Goal: Task Accomplishment & Management: Complete application form

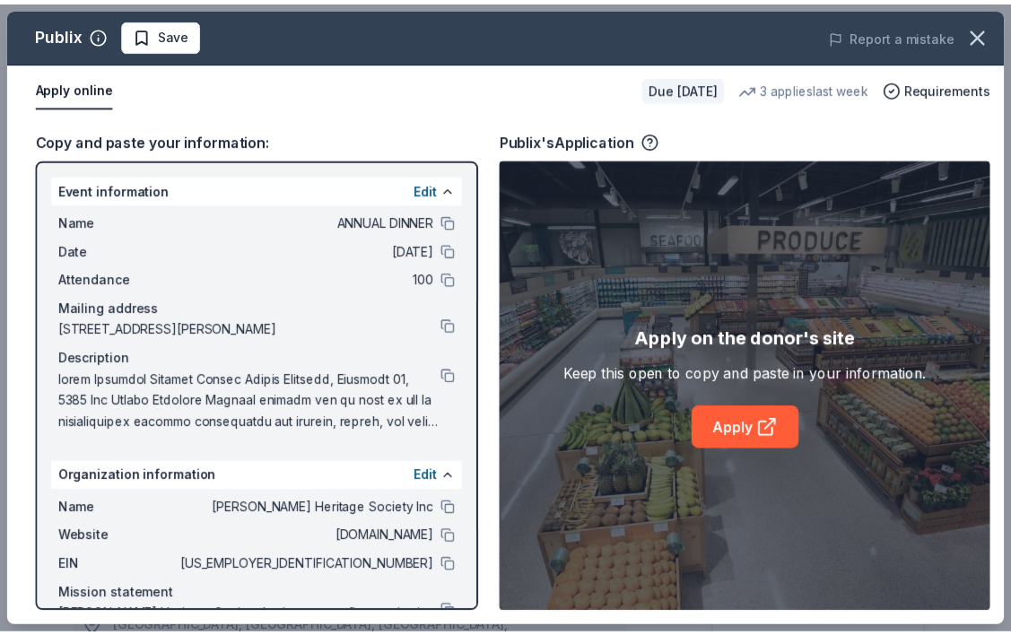
scroll to position [628, 0]
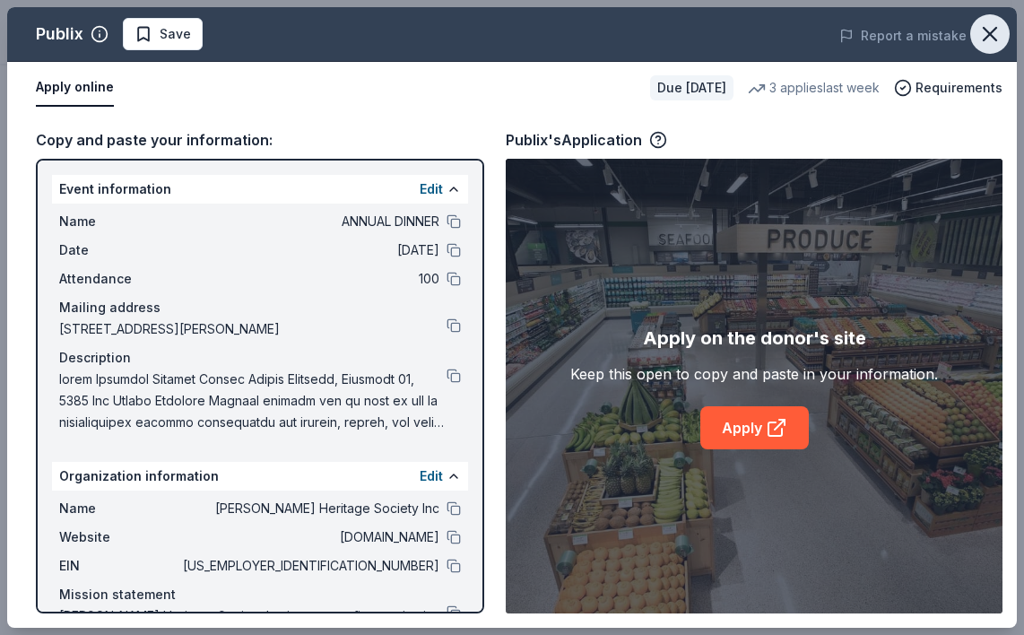
click at [995, 39] on icon "button" at bounding box center [990, 34] width 13 height 13
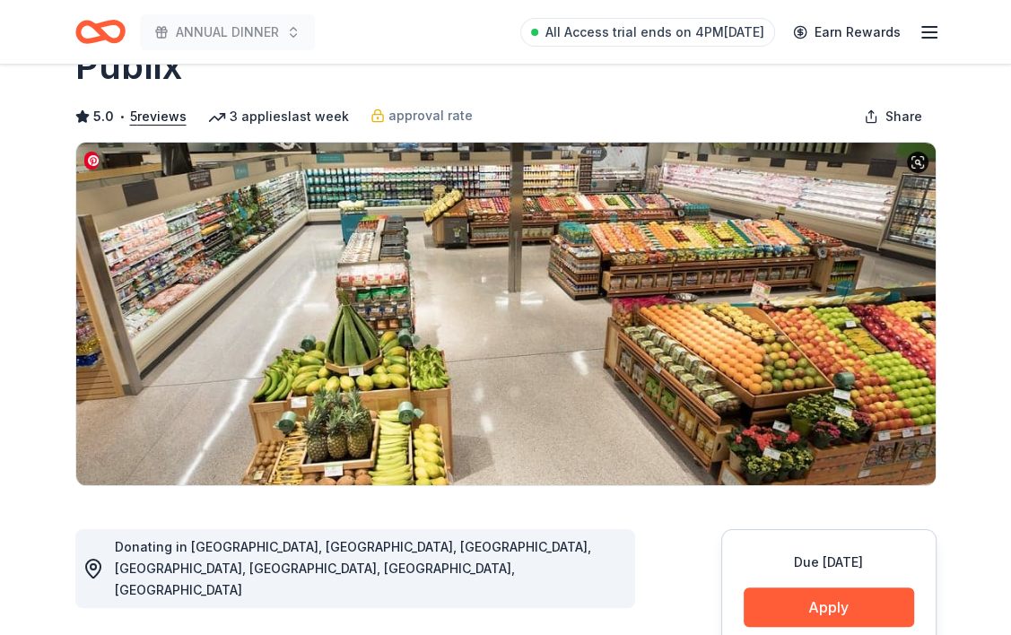
scroll to position [0, 0]
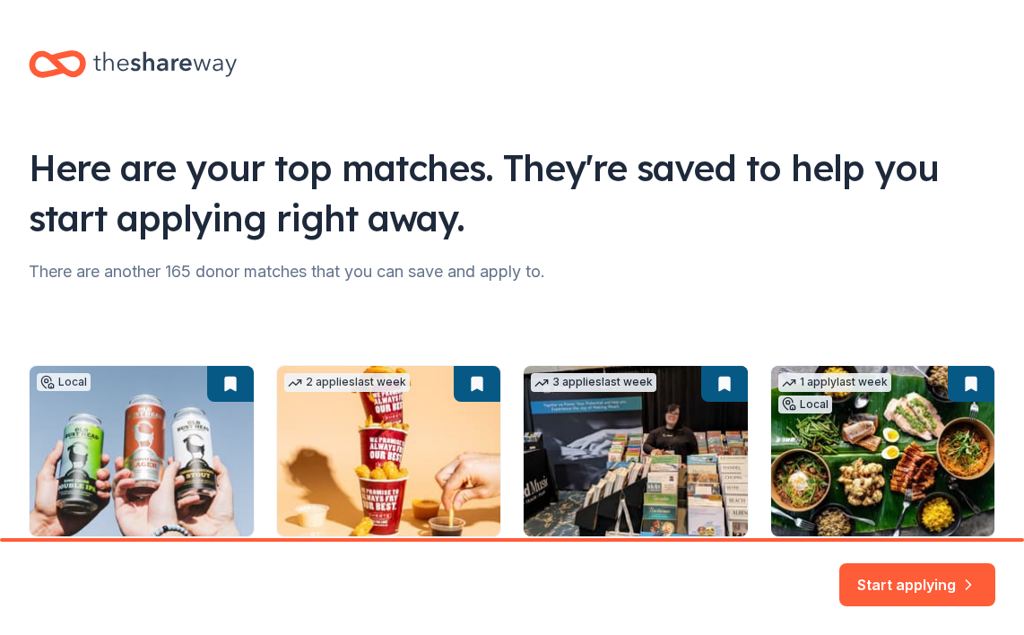
click at [76, 69] on icon at bounding box center [57, 64] width 57 height 42
click at [228, 64] on icon at bounding box center [165, 64] width 144 height 25
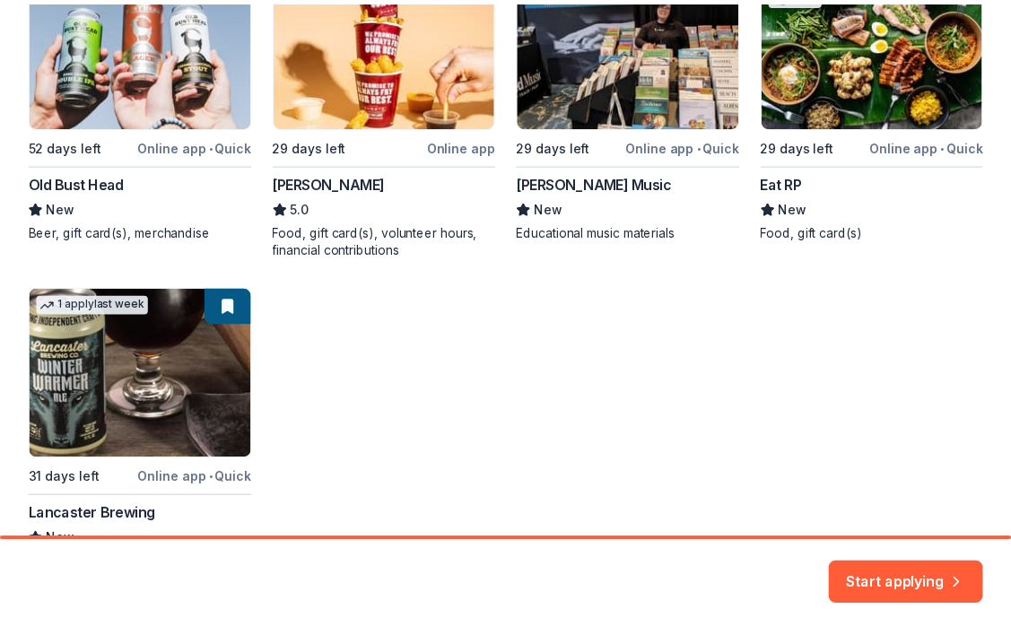
scroll to position [529, 0]
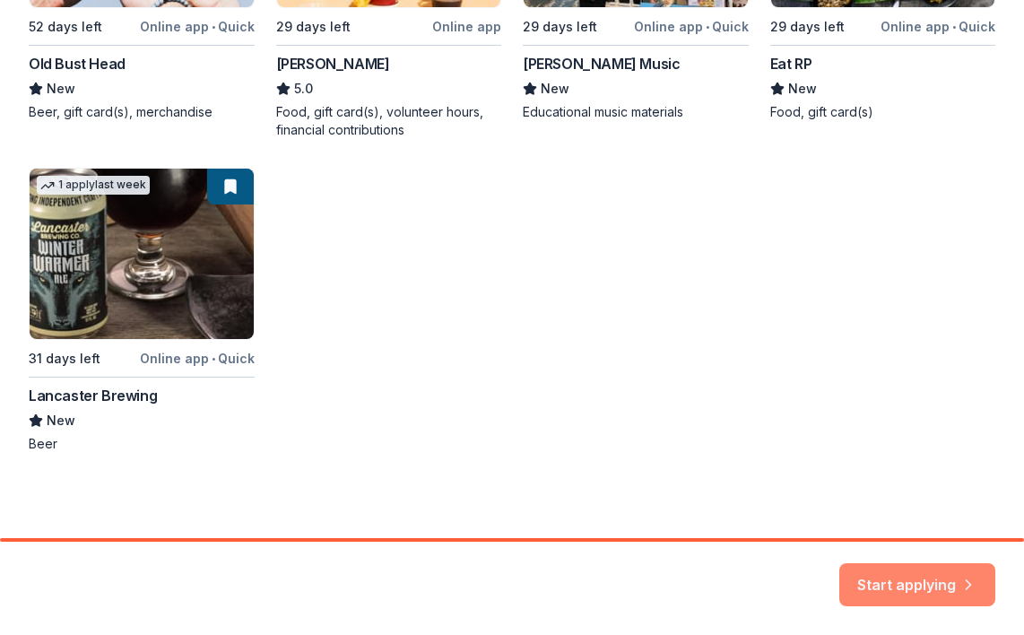
click at [918, 568] on button "Start applying" at bounding box center [918, 574] width 156 height 43
click at [906, 577] on div "Start applying" at bounding box center [918, 584] width 156 height 43
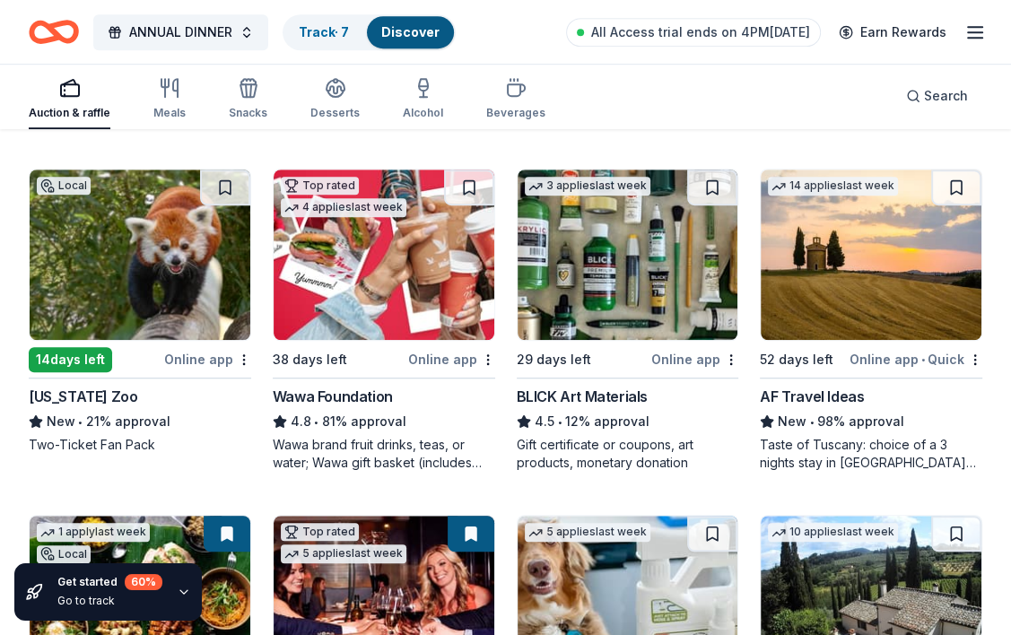
scroll to position [897, 0]
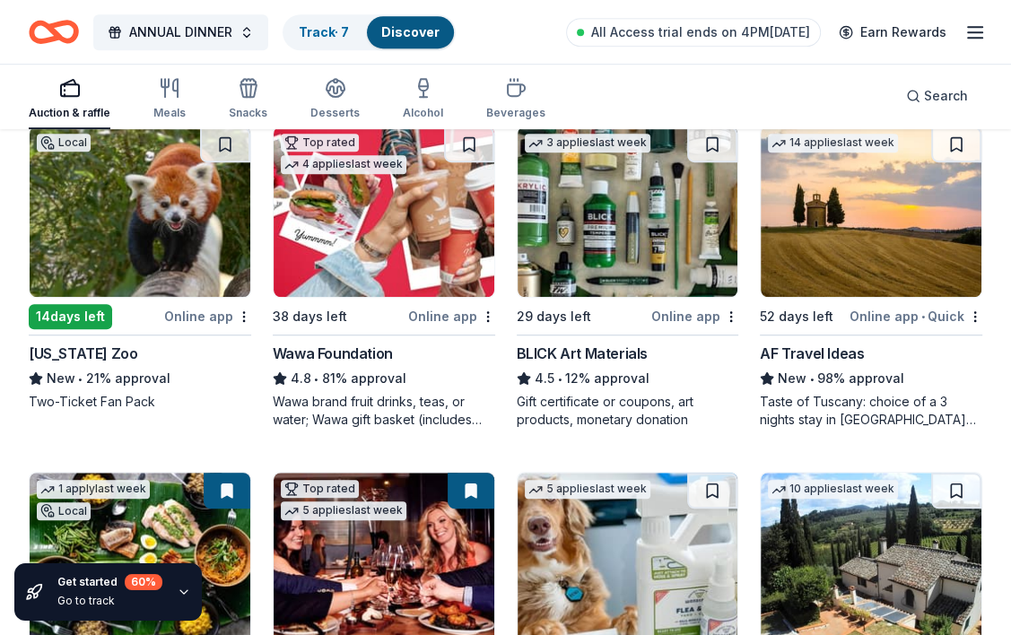
click at [797, 351] on div "AF Travel Ideas" at bounding box center [812, 354] width 104 height 22
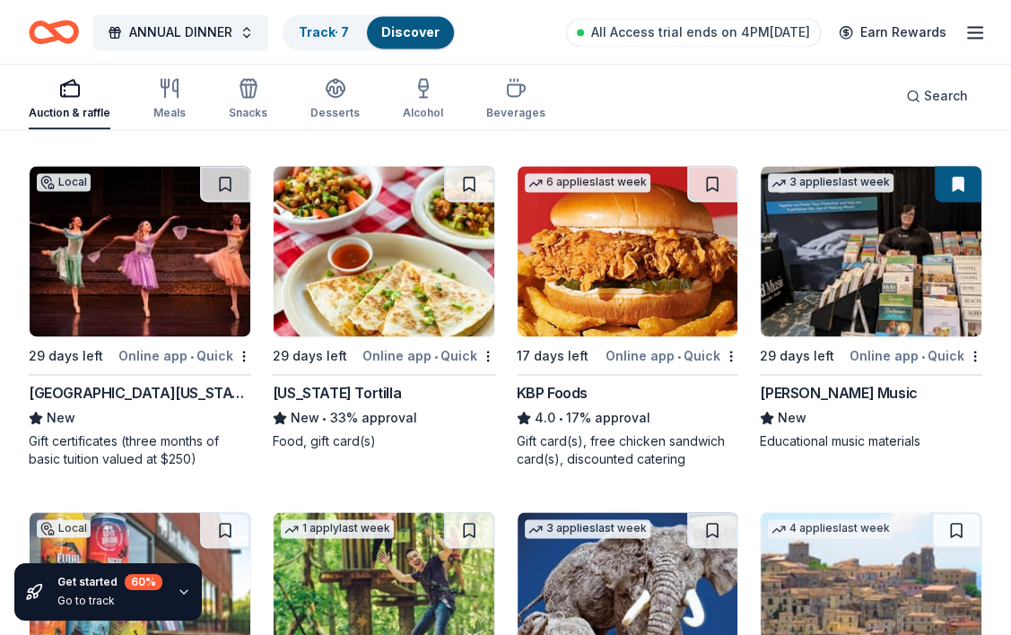
scroll to position [1884, 0]
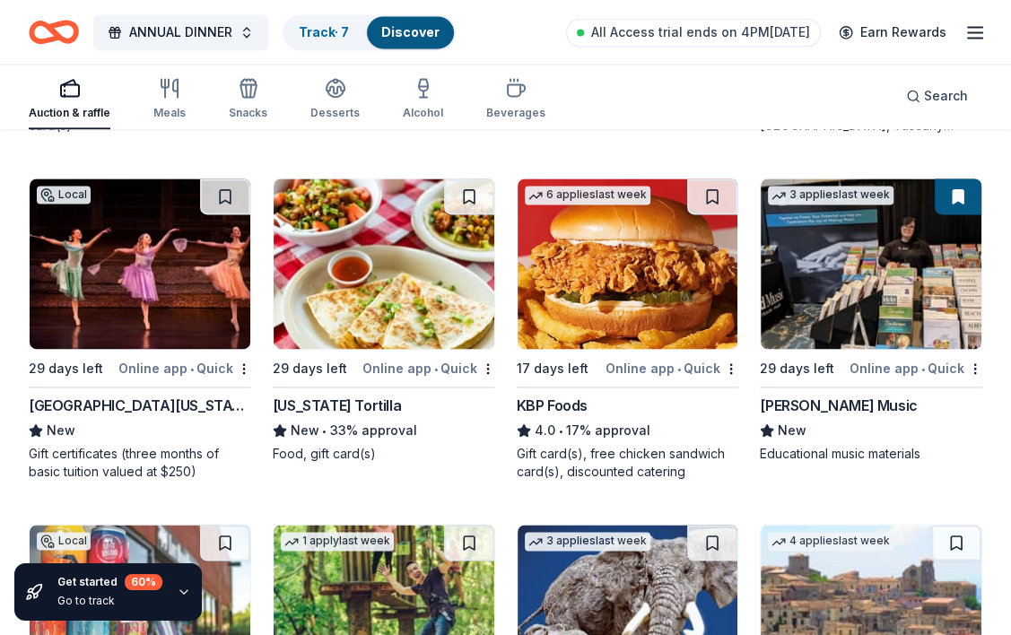
click at [826, 404] on div "[PERSON_NAME] Music" at bounding box center [838, 406] width 157 height 22
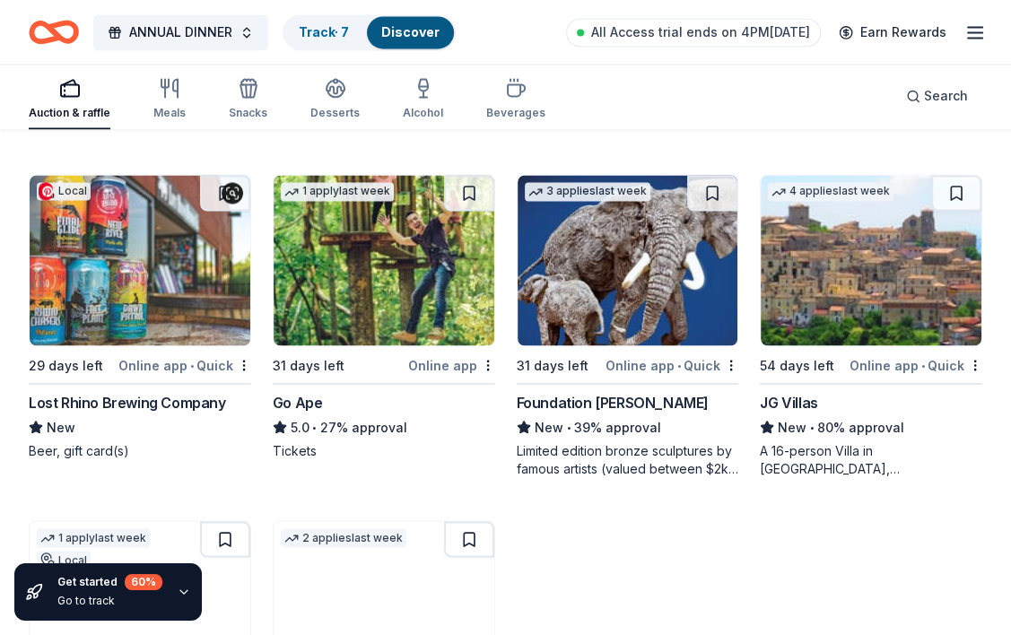
scroll to position [2242, 0]
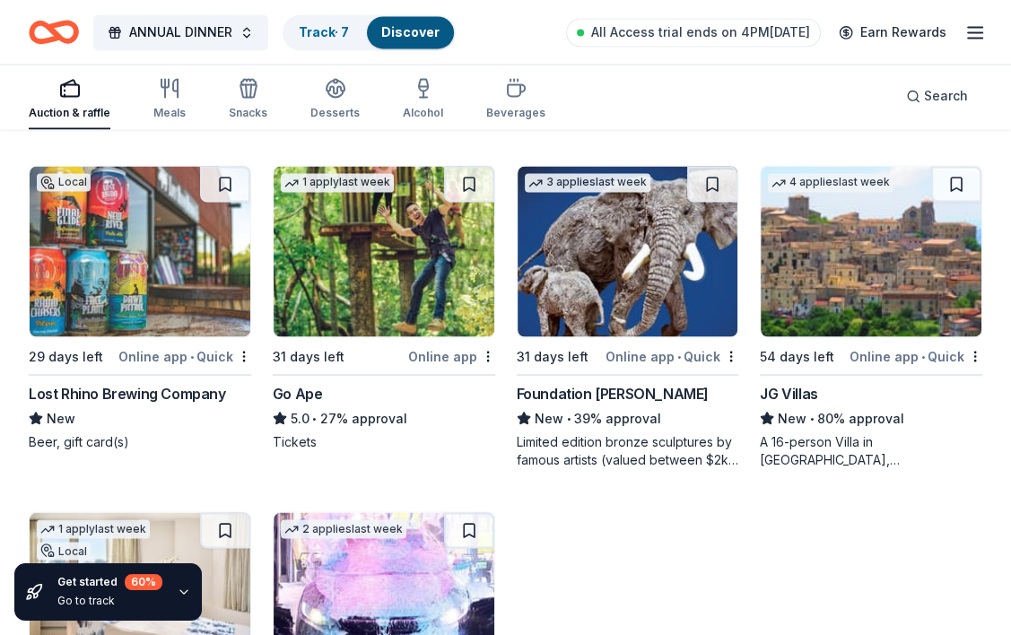
click at [150, 397] on div "Lost Rhino Brewing Company" at bounding box center [127, 393] width 197 height 22
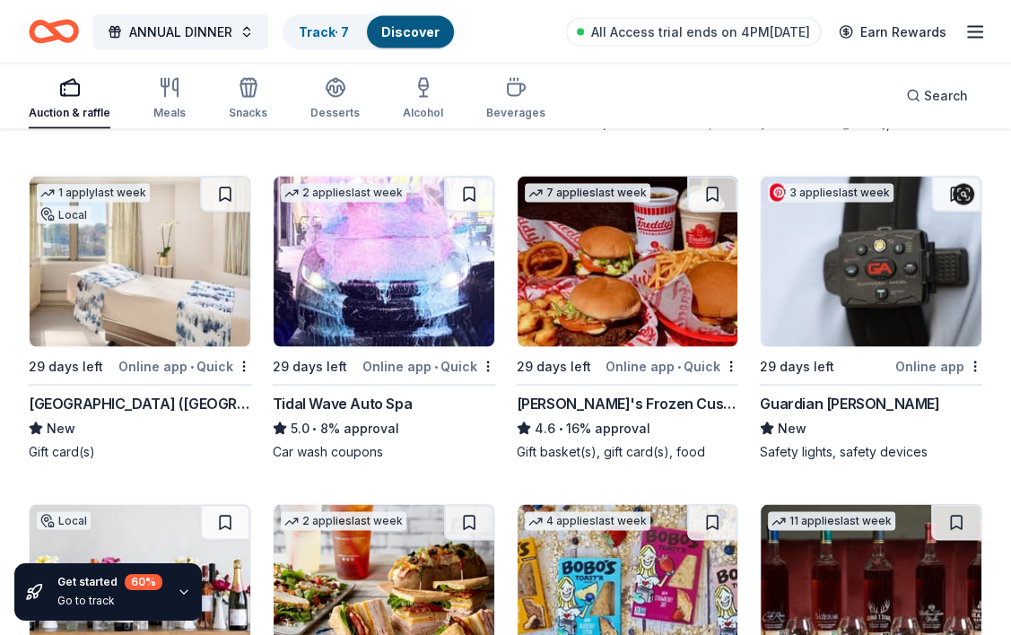
scroll to position [2601, 0]
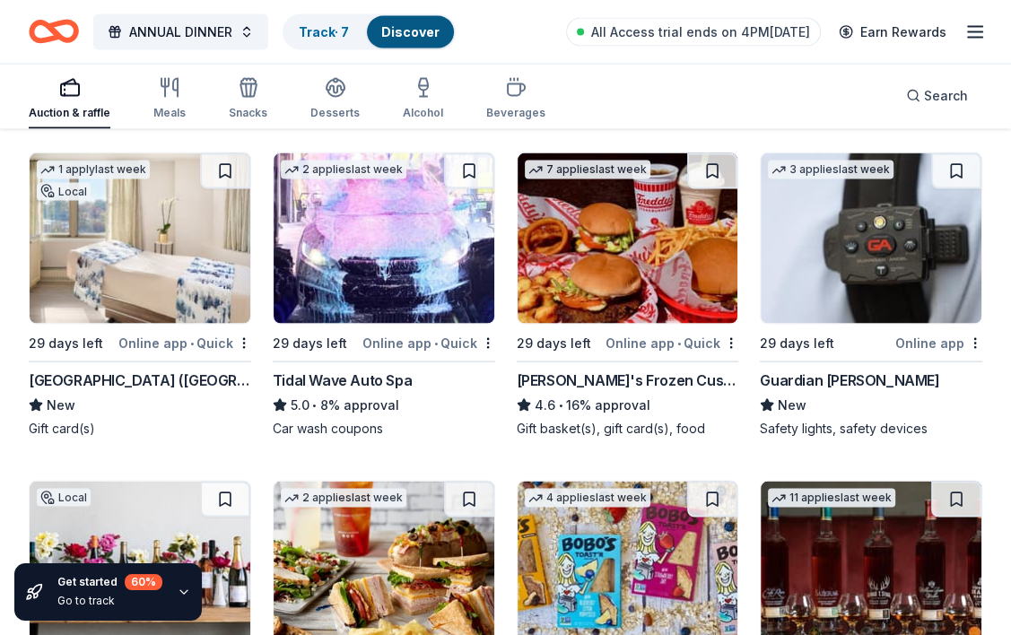
click at [119, 379] on div "Salamander Resort (Middleburg)" at bounding box center [140, 381] width 222 height 22
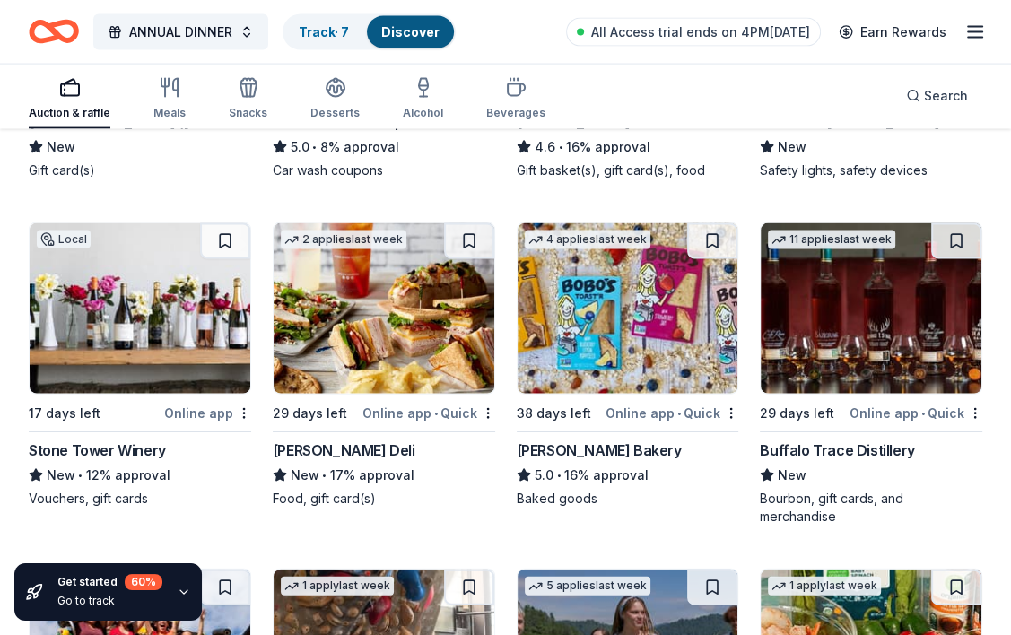
scroll to position [2870, 0]
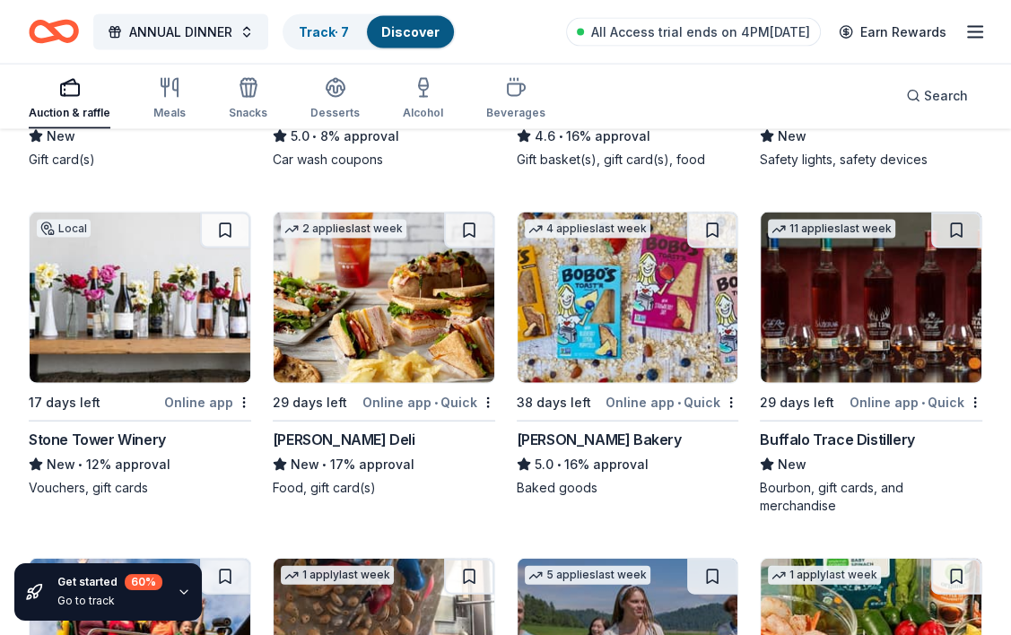
click at [843, 436] on div "Buffalo Trace Distillery" at bounding box center [837, 440] width 154 height 22
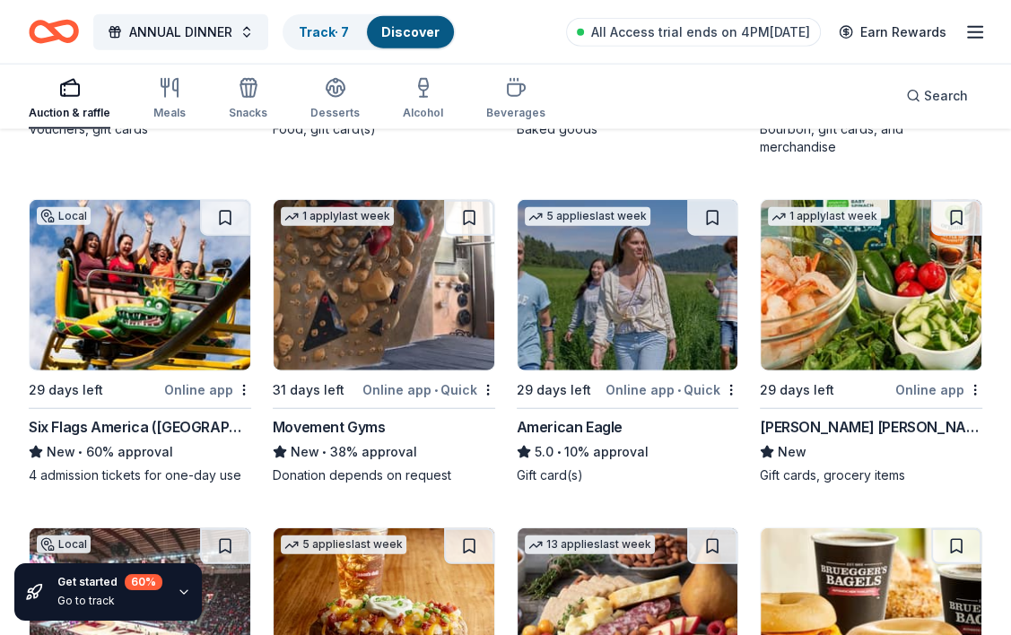
scroll to position [3319, 0]
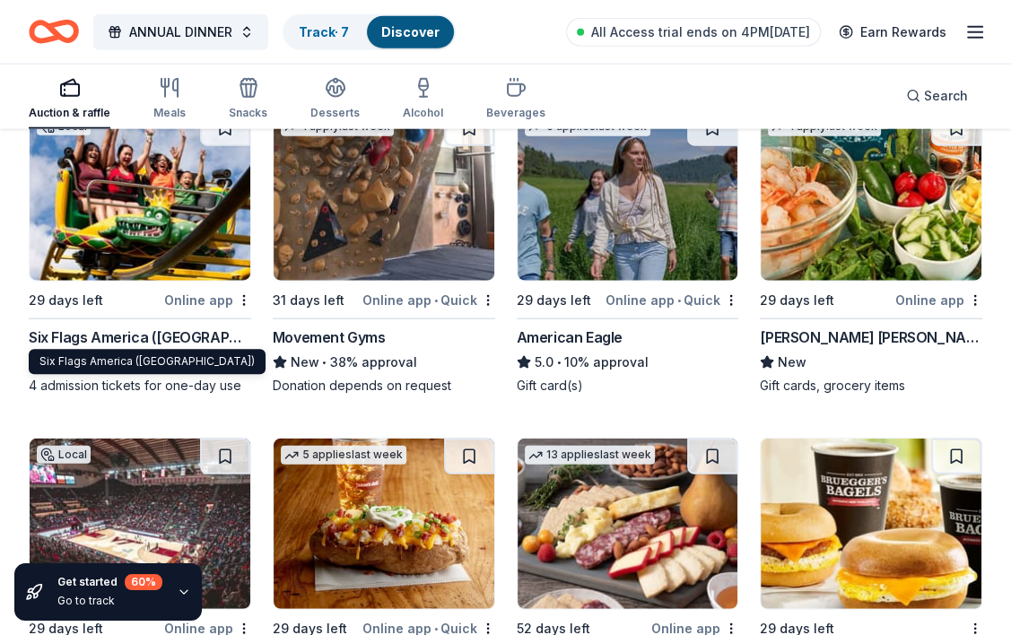
click at [173, 327] on div "Six Flags America (Upper Marlboro)" at bounding box center [140, 337] width 222 height 22
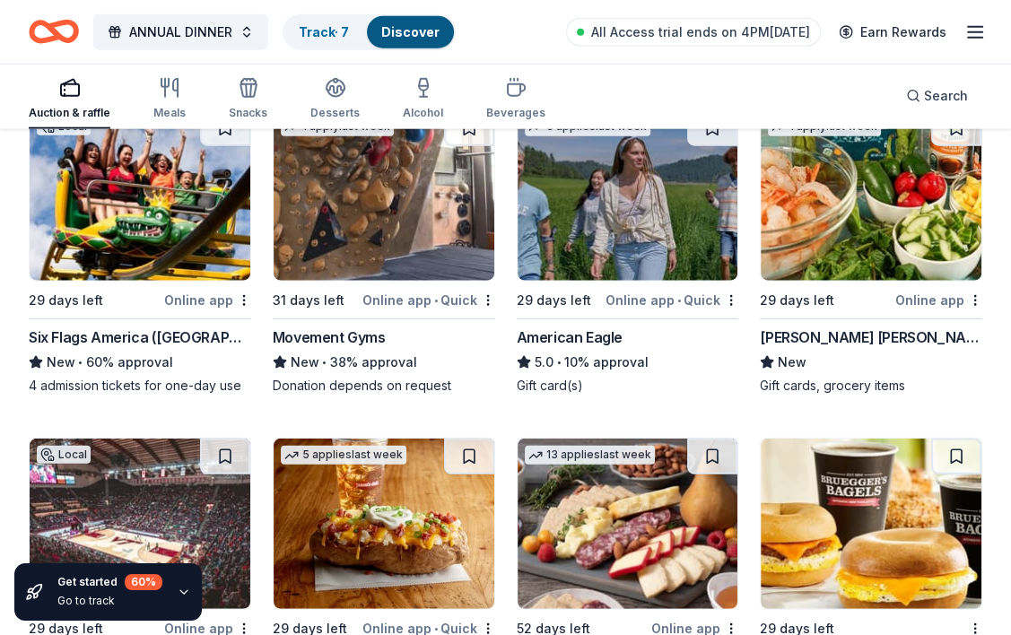
click at [826, 327] on div "[PERSON_NAME] [PERSON_NAME]" at bounding box center [871, 337] width 222 height 22
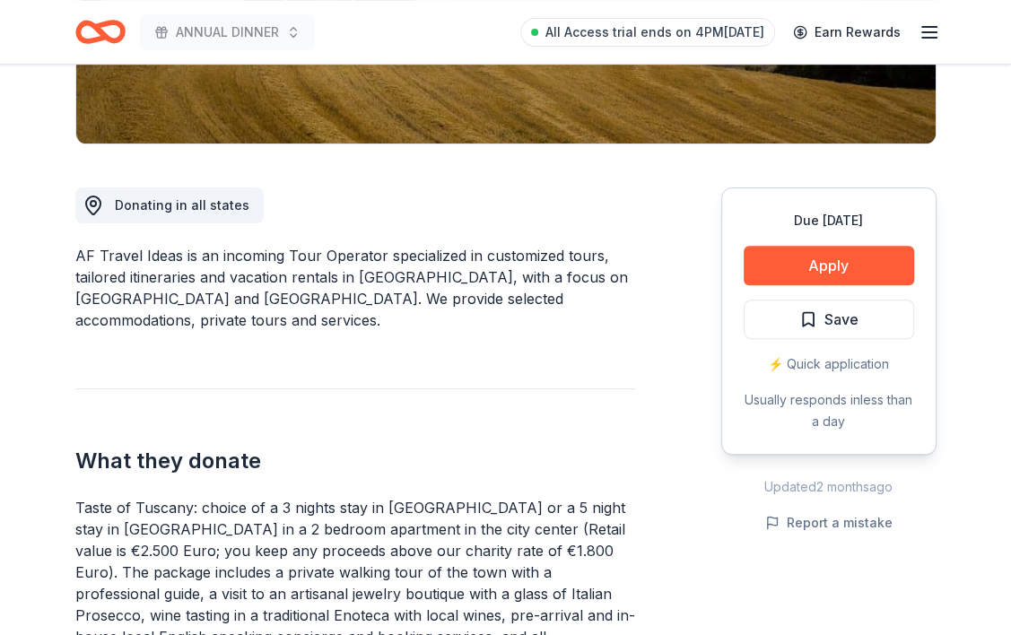
scroll to position [538, 0]
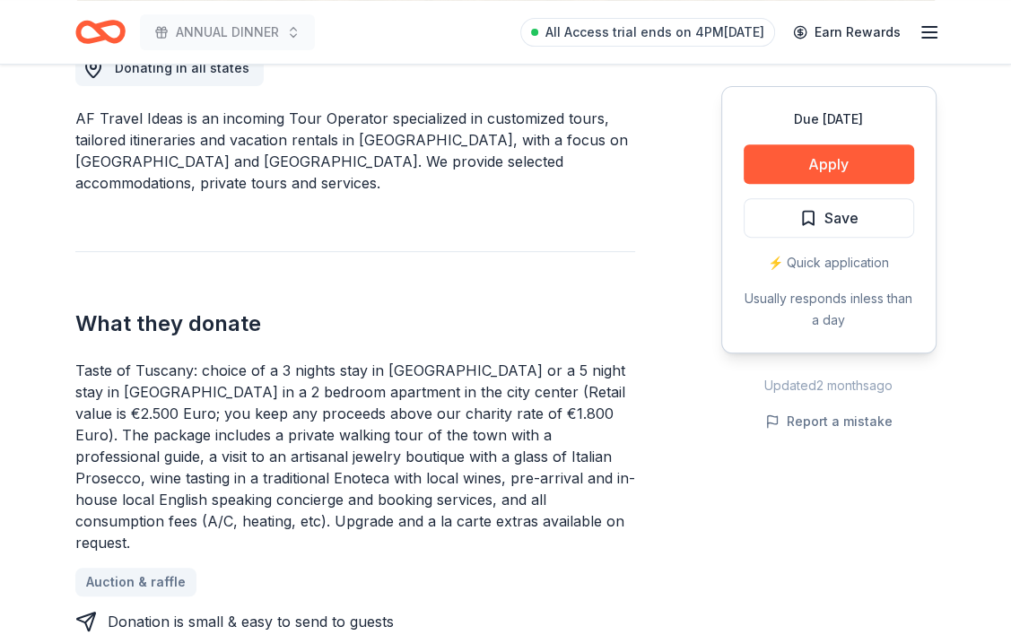
drag, startPoint x: 264, startPoint y: 113, endPoint x: 282, endPoint y: 206, distance: 95.0
click at [291, 191] on div "Donating in all states AF Travel Ideas is an incoming Tour Operator specialized…" at bounding box center [355, 438] width 560 height 863
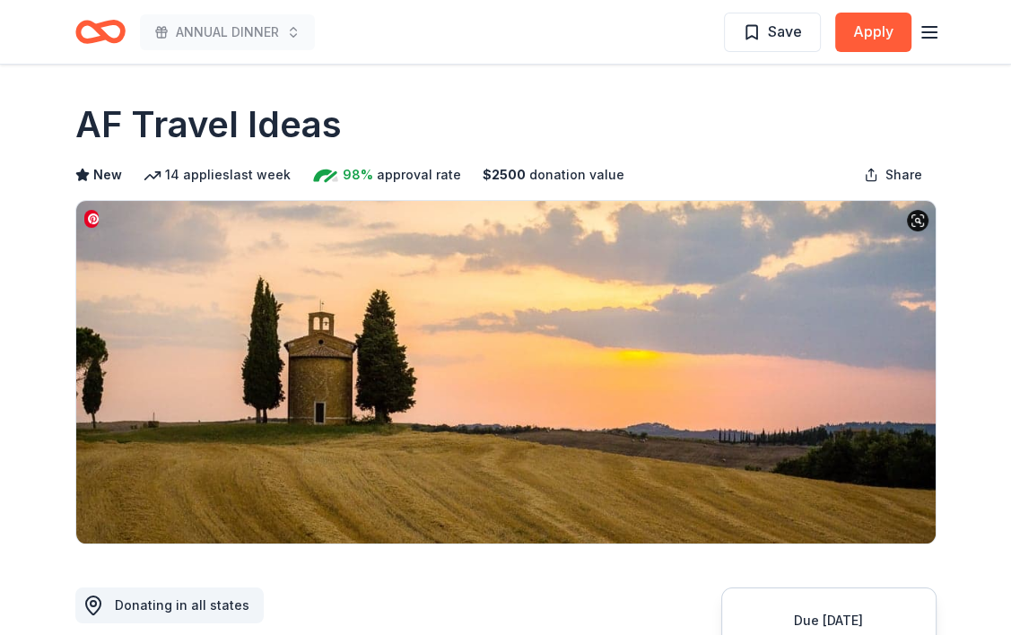
scroll to position [0, 0]
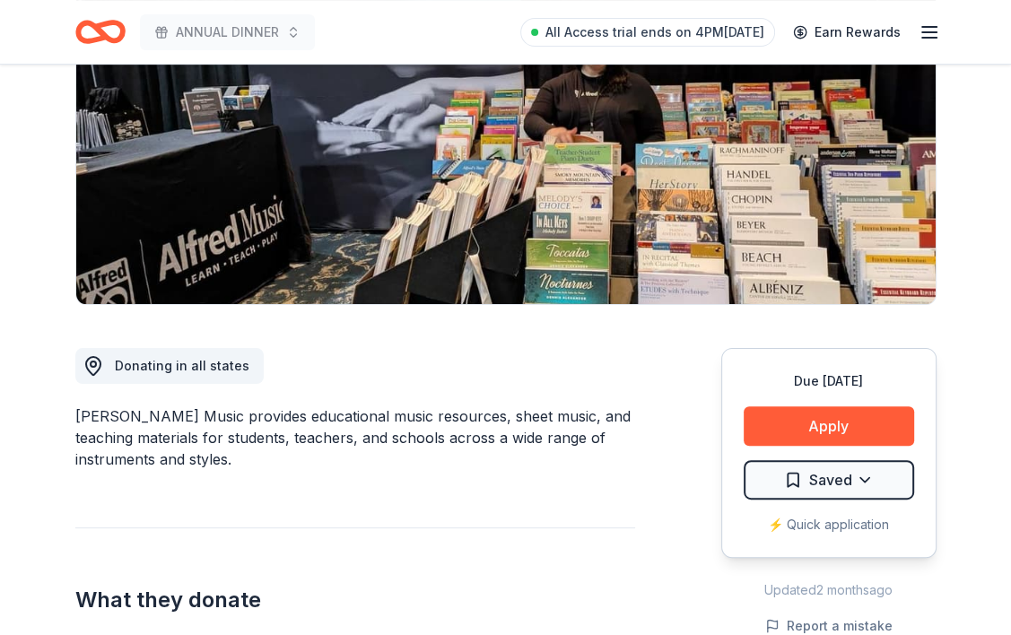
scroll to position [269, 0]
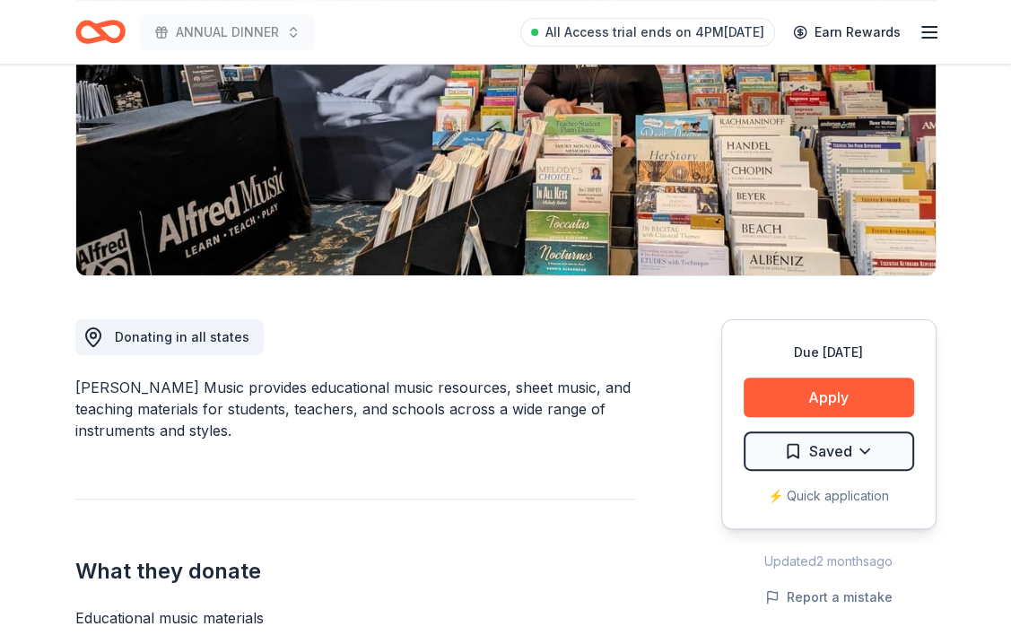
drag, startPoint x: 436, startPoint y: 363, endPoint x: 572, endPoint y: 413, distance: 145.0
drag, startPoint x: 258, startPoint y: 387, endPoint x: 569, endPoint y: 395, distance: 310.4
click at [568, 395] on div "Alfred Music provides educational music resources, sheet music, and teaching ma…" at bounding box center [355, 409] width 560 height 65
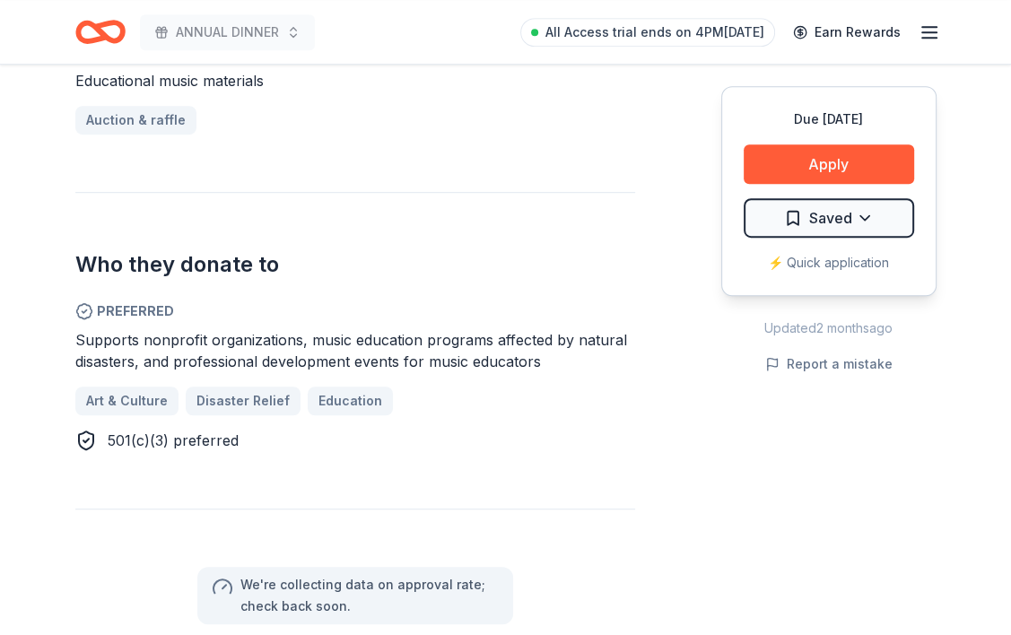
scroll to position [807, 0]
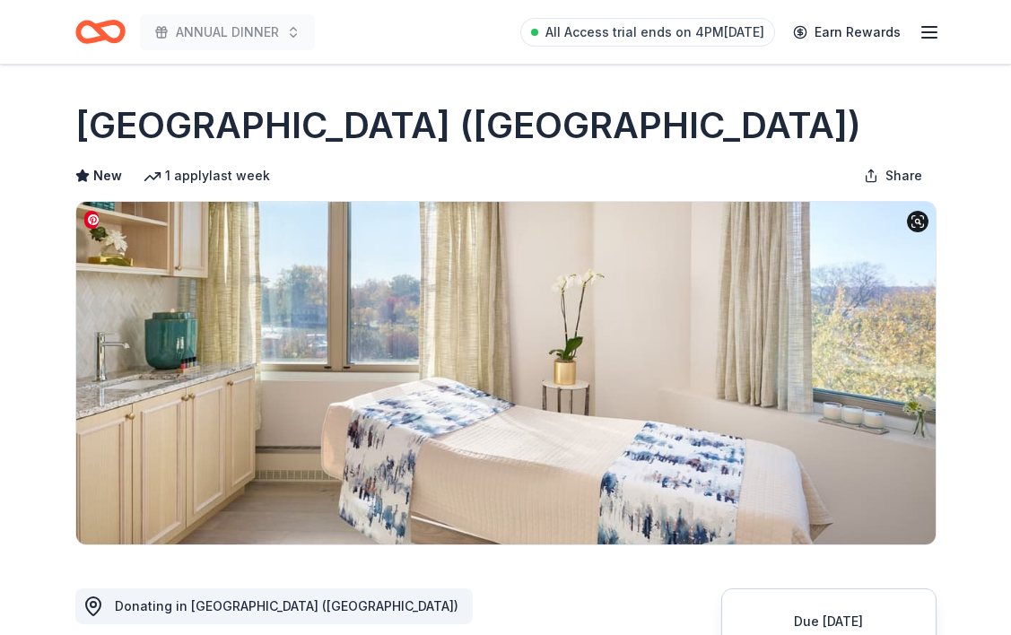
scroll to position [269, 0]
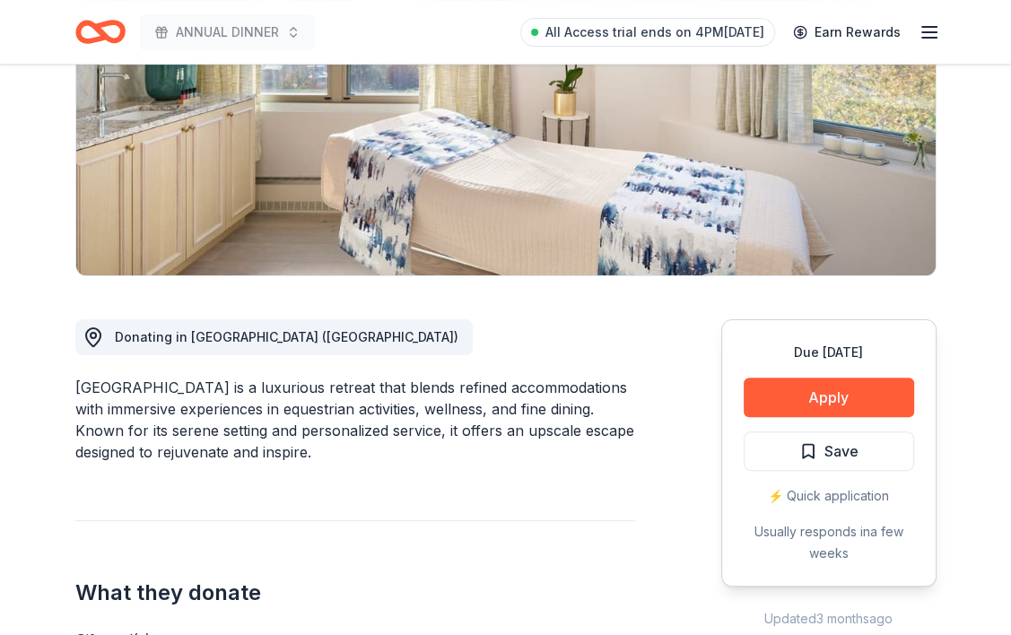
drag, startPoint x: 212, startPoint y: 406, endPoint x: 505, endPoint y: 413, distance: 293.4
click at [478, 412] on div "[GEOGRAPHIC_DATA] is a luxurious retreat that blends refined accommodations wit…" at bounding box center [355, 420] width 560 height 86
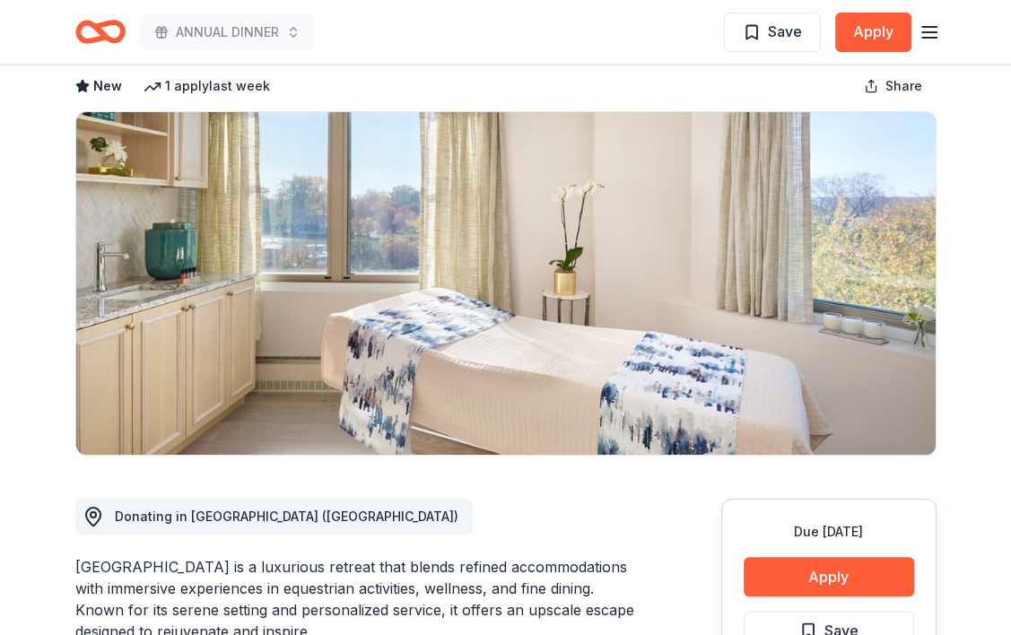
scroll to position [0, 0]
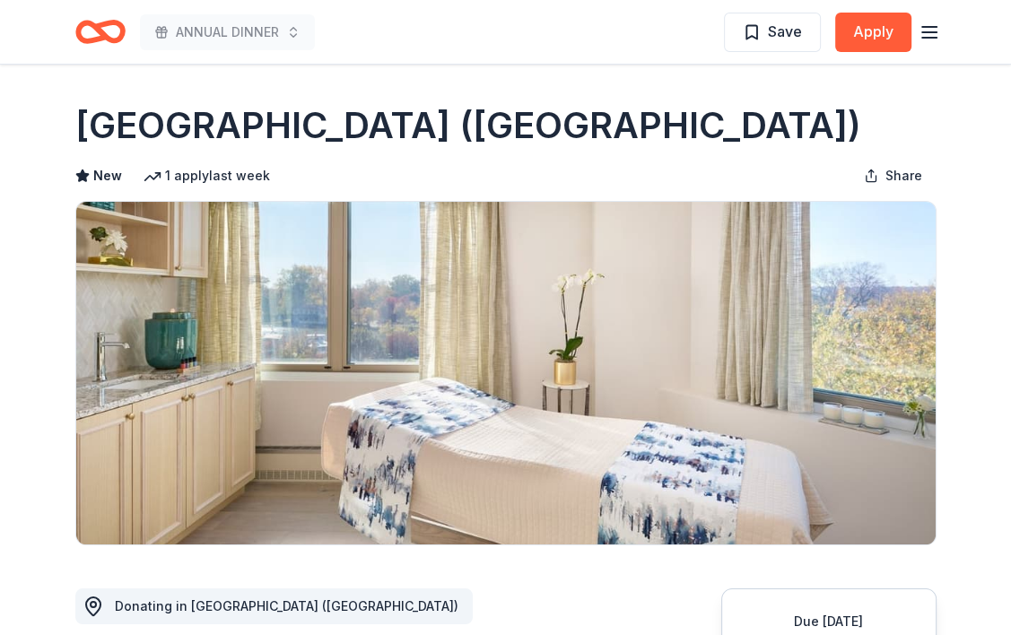
click at [462, 136] on h1 "Salamander Resort (Middleburg)" at bounding box center [468, 125] width 786 height 50
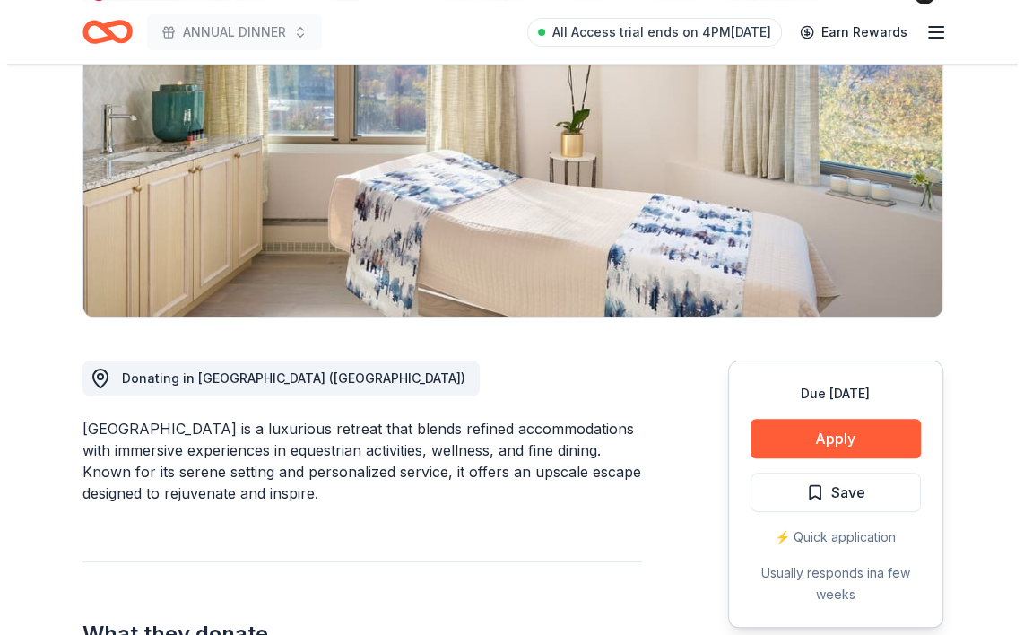
scroll to position [269, 0]
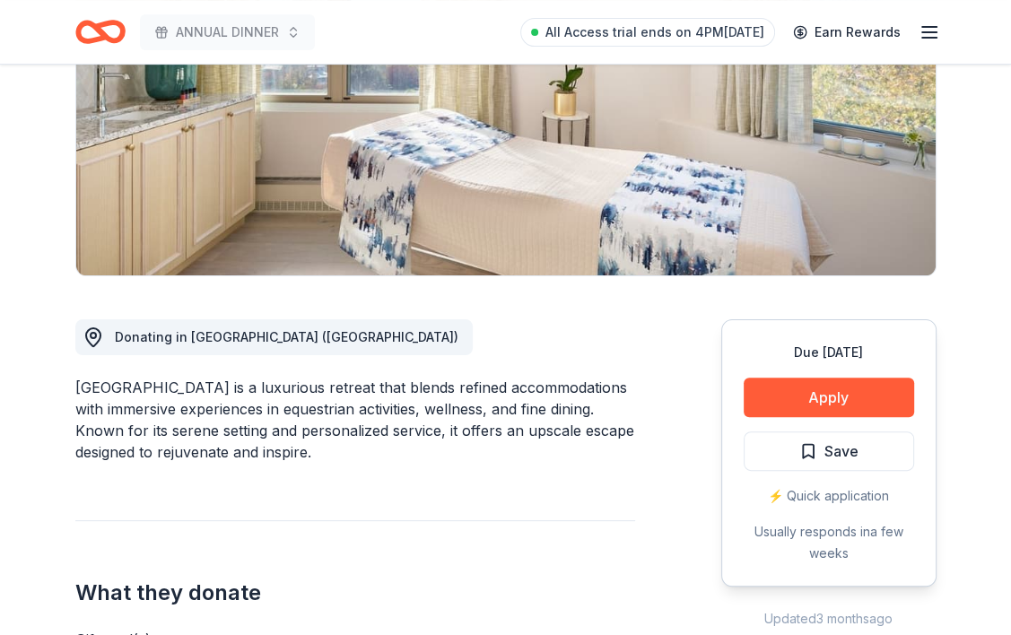
drag, startPoint x: 164, startPoint y: 355, endPoint x: 261, endPoint y: 370, distance: 98.1
click at [818, 404] on button "Apply" at bounding box center [829, 397] width 170 height 39
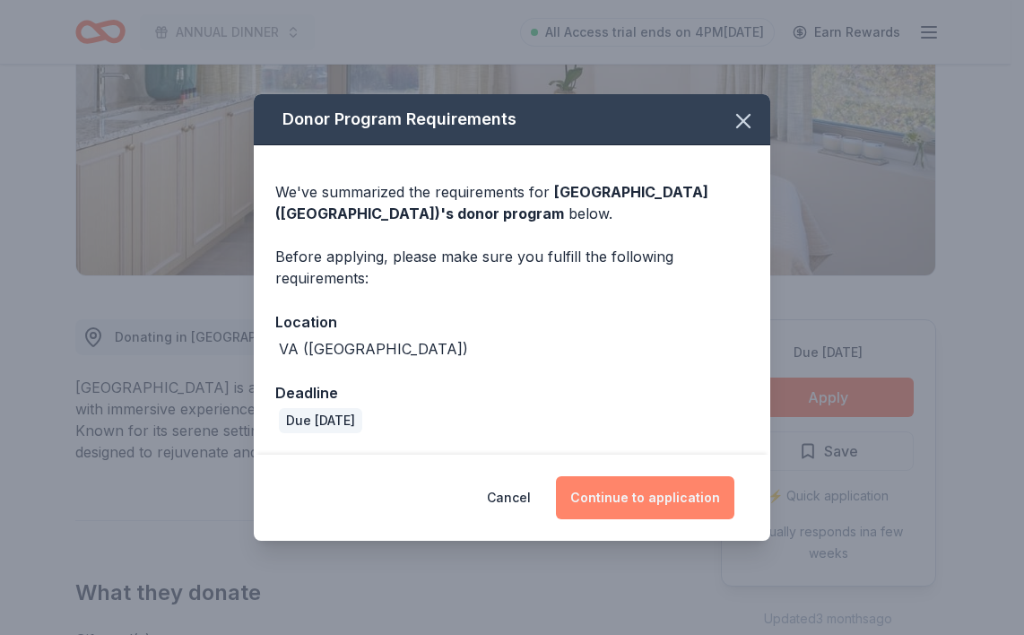
click at [681, 495] on button "Continue to application" at bounding box center [645, 497] width 178 height 43
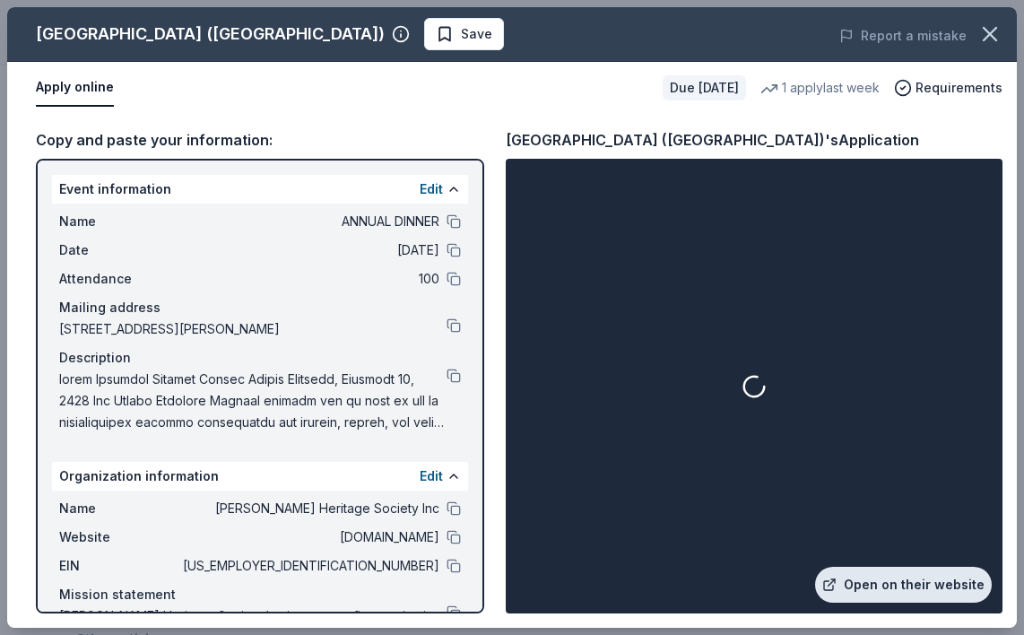
click at [916, 590] on link "Open on their website" at bounding box center [903, 585] width 177 height 36
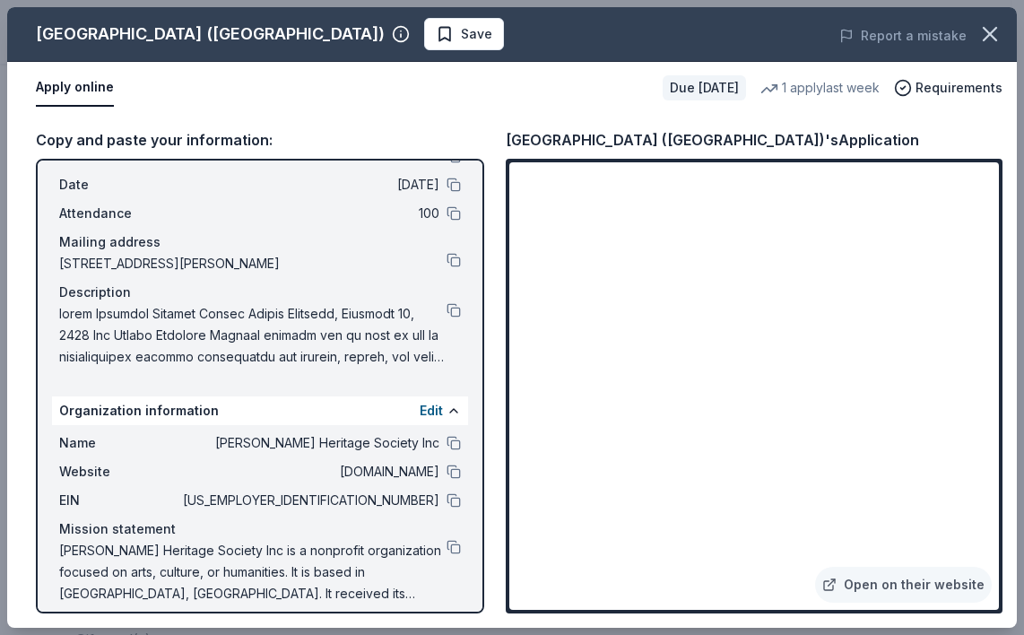
scroll to position [80, 0]
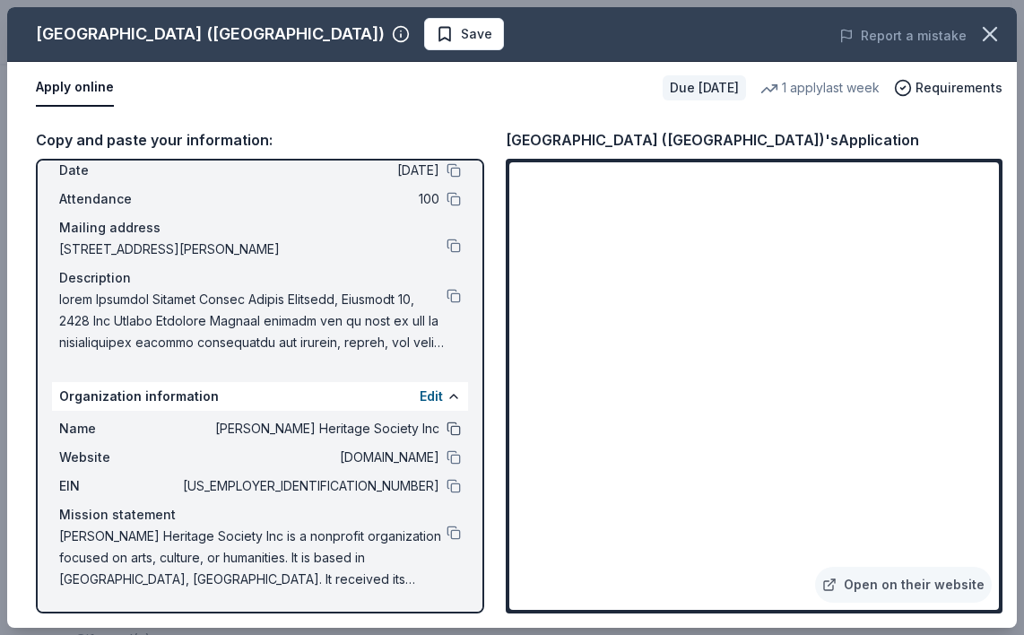
click at [447, 428] on button at bounding box center [454, 429] width 14 height 14
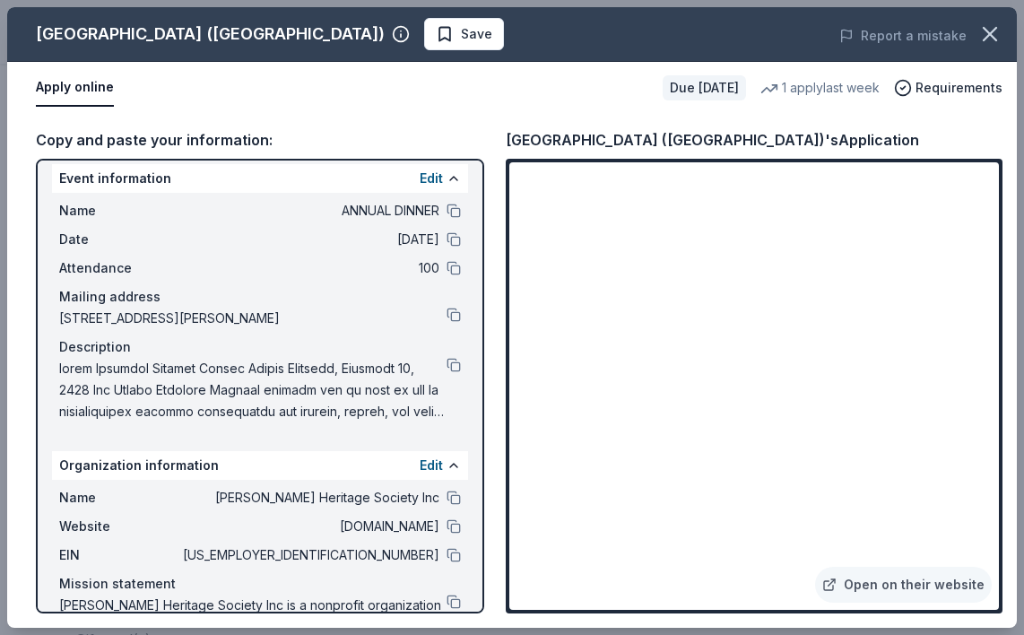
scroll to position [0, 0]
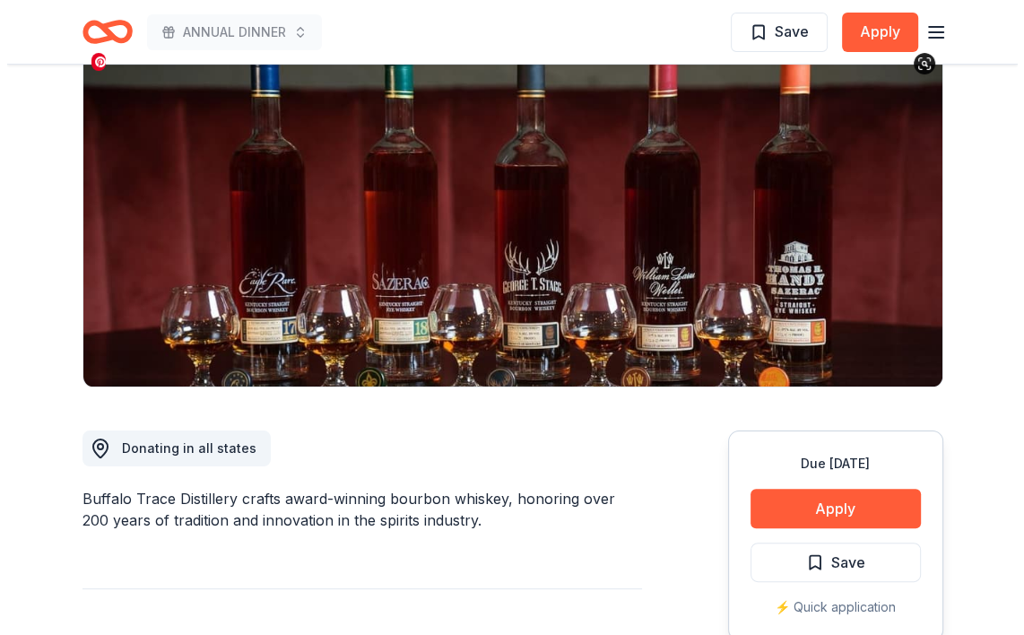
scroll to position [269, 0]
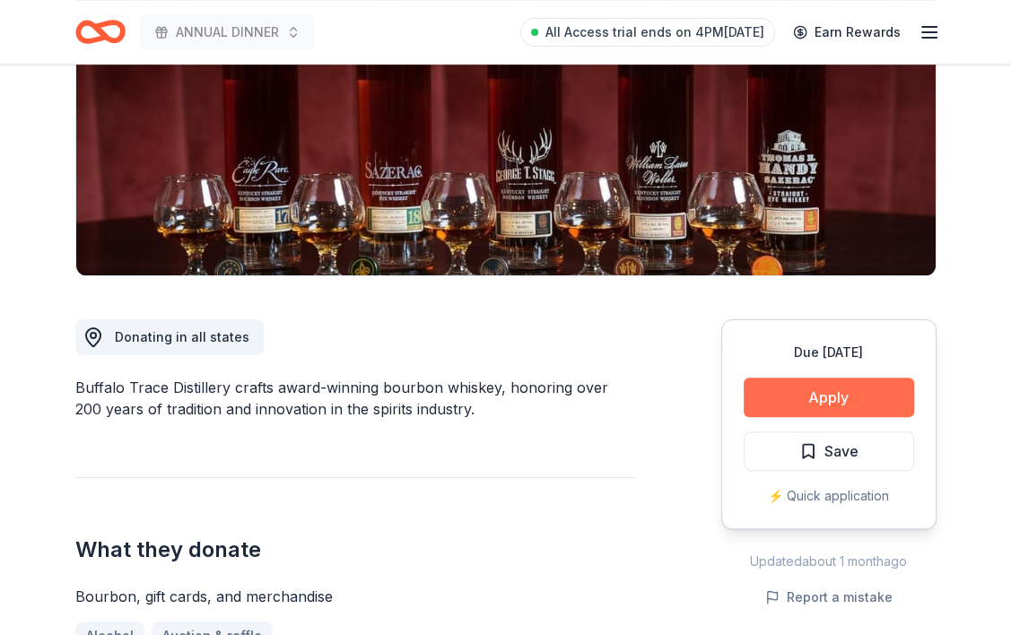
click at [865, 400] on button "Apply" at bounding box center [829, 397] width 170 height 39
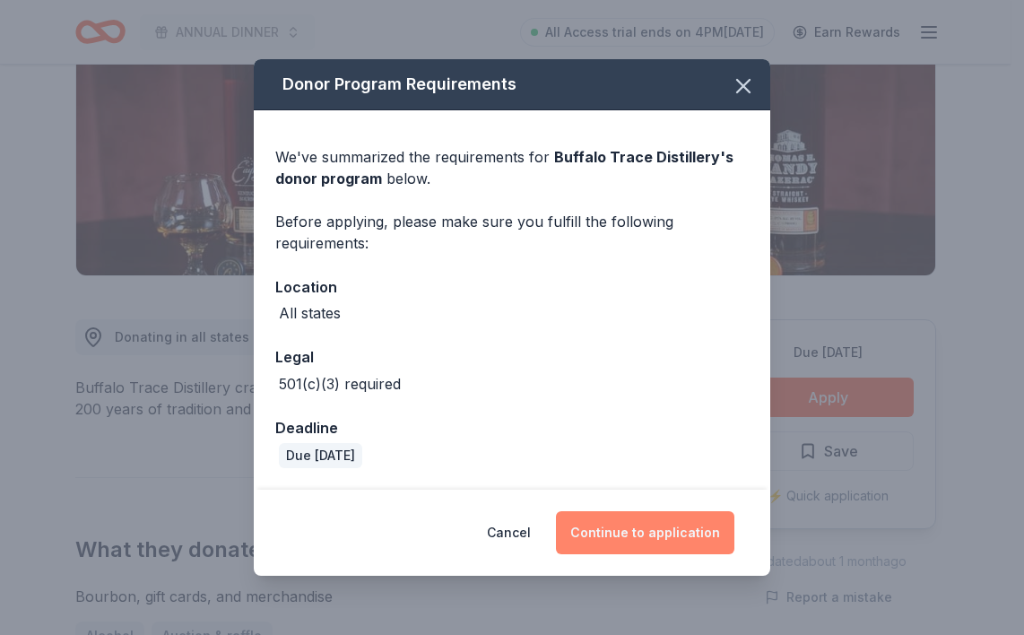
click at [659, 528] on button "Continue to application" at bounding box center [645, 532] width 178 height 43
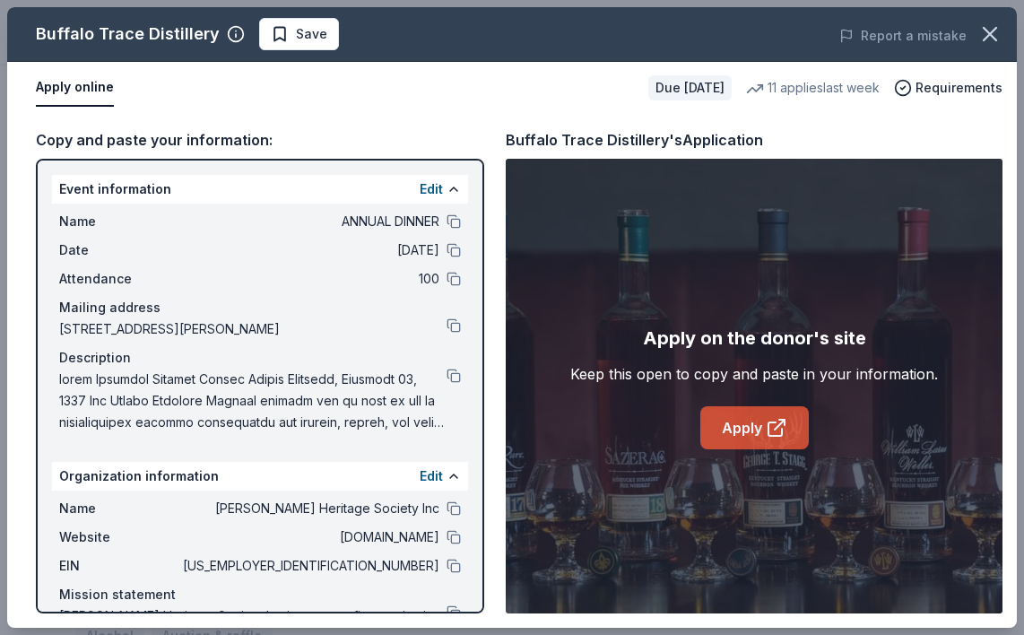
click at [780, 425] on icon at bounding box center [777, 428] width 22 height 22
click at [774, 439] on link "Apply" at bounding box center [755, 427] width 109 height 43
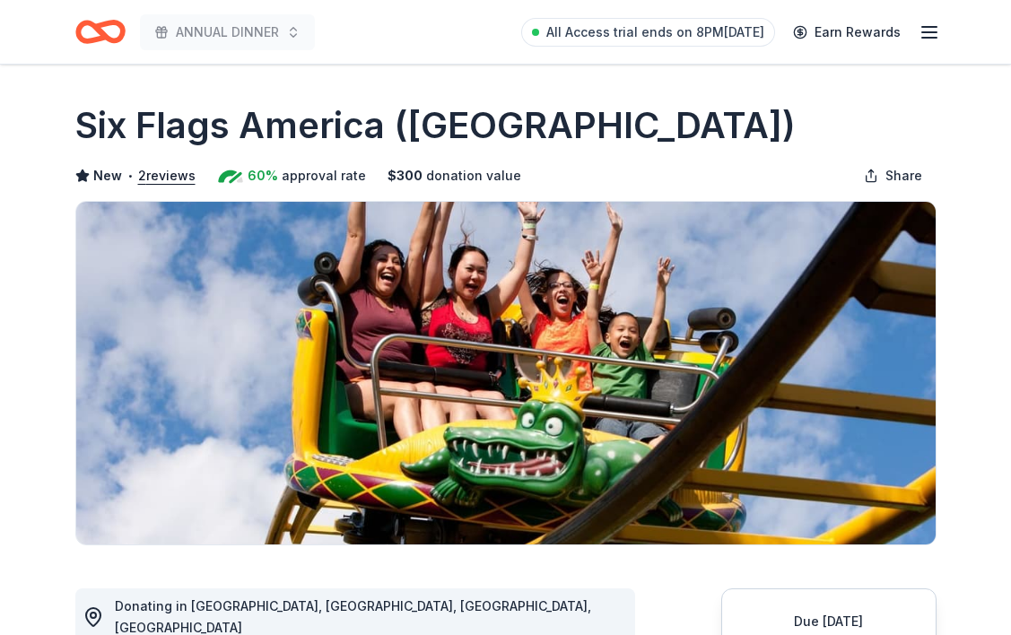
scroll to position [359, 0]
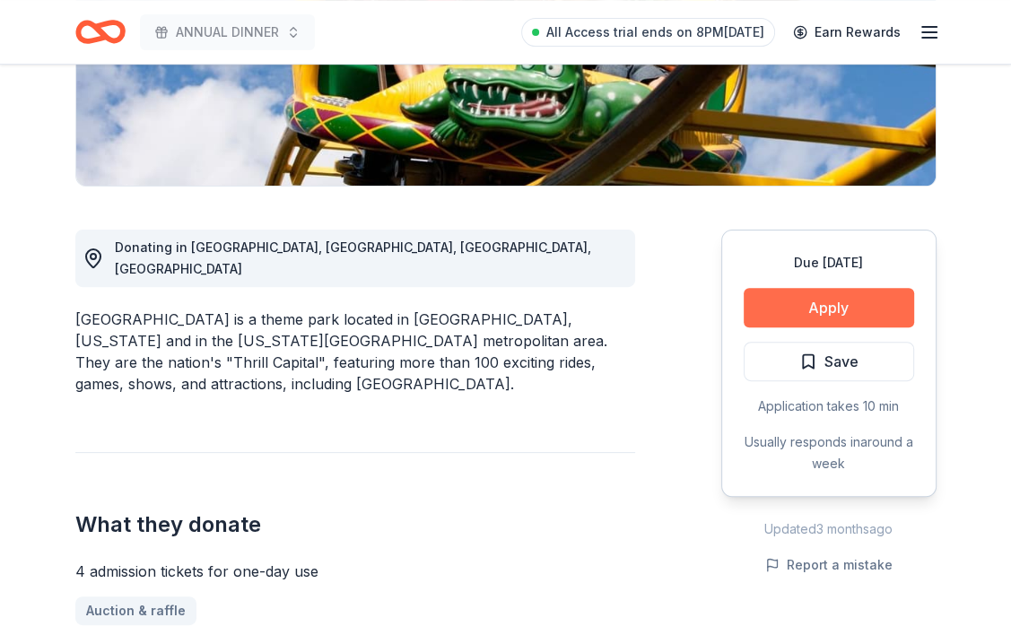
click at [842, 298] on button "Apply" at bounding box center [829, 307] width 170 height 39
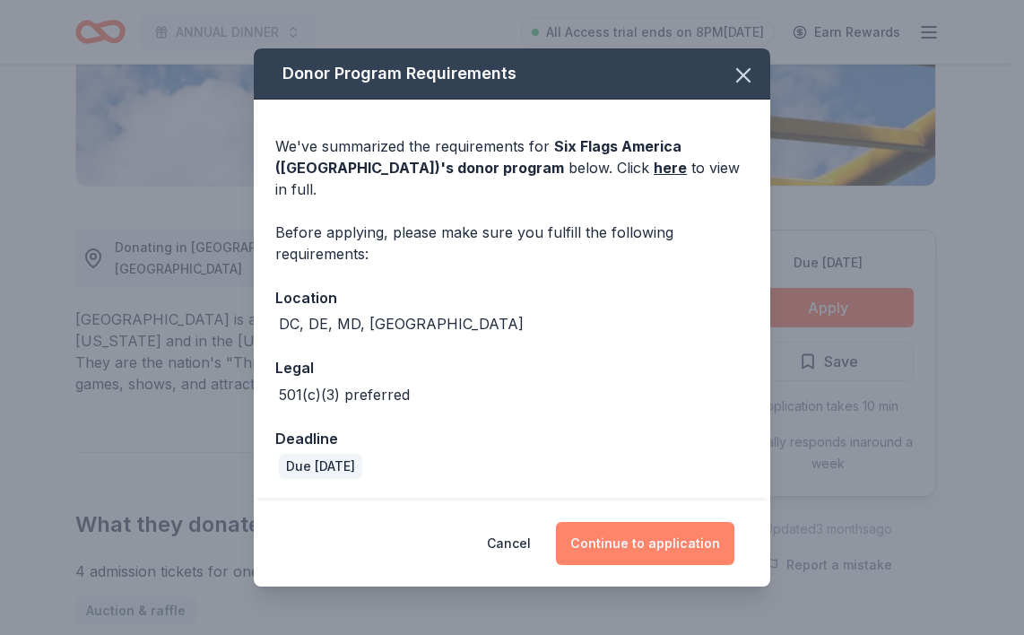
click at [622, 527] on button "Continue to application" at bounding box center [645, 543] width 178 height 43
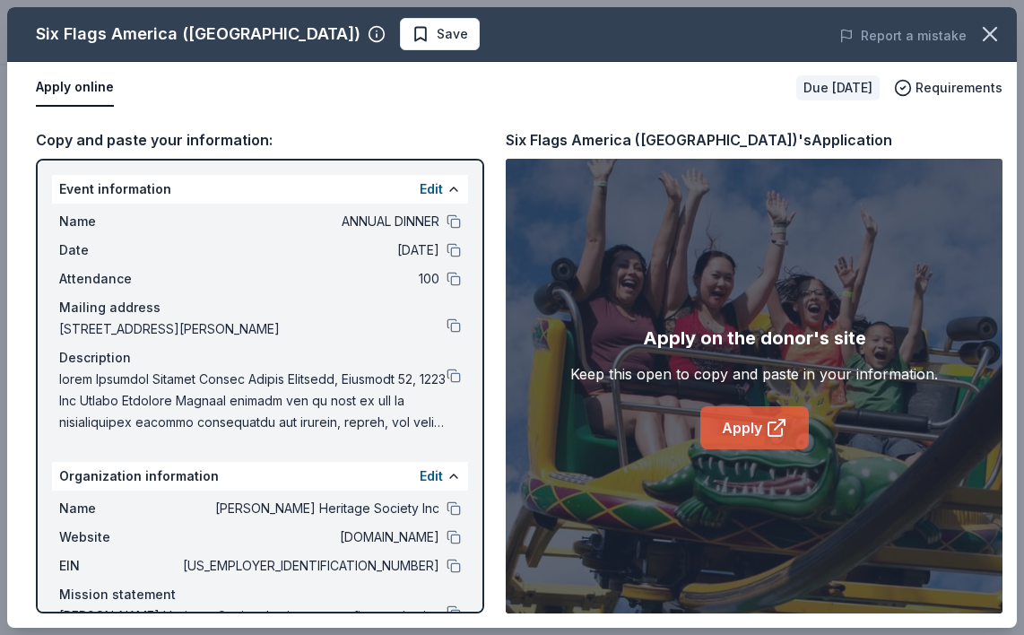
click at [767, 433] on icon at bounding box center [777, 428] width 22 height 22
click at [993, 35] on icon "button" at bounding box center [990, 34] width 13 height 13
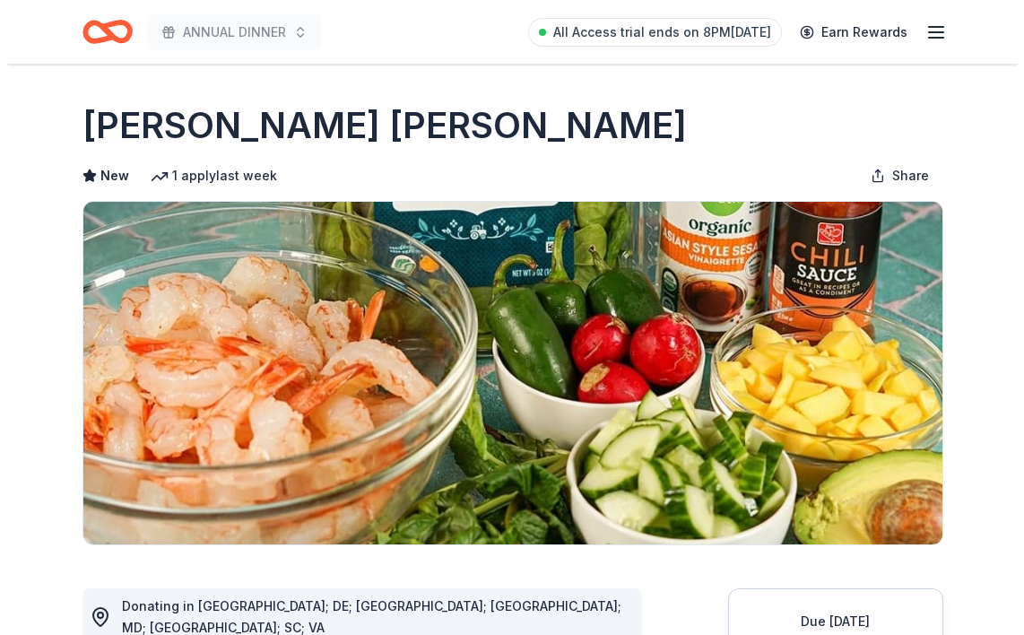
scroll to position [359, 0]
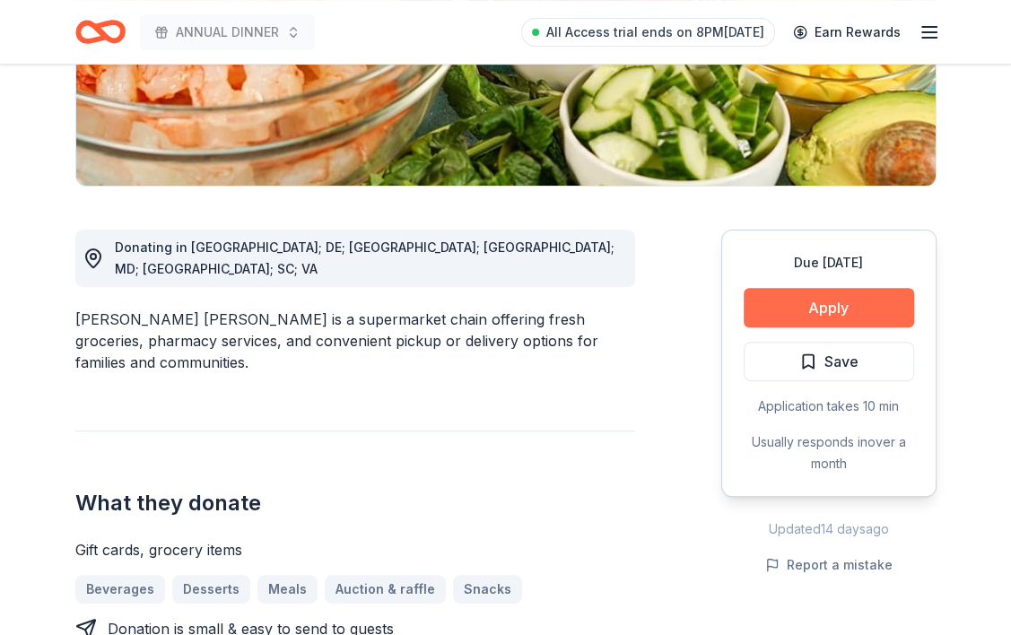
click at [831, 300] on button "Apply" at bounding box center [829, 307] width 170 height 39
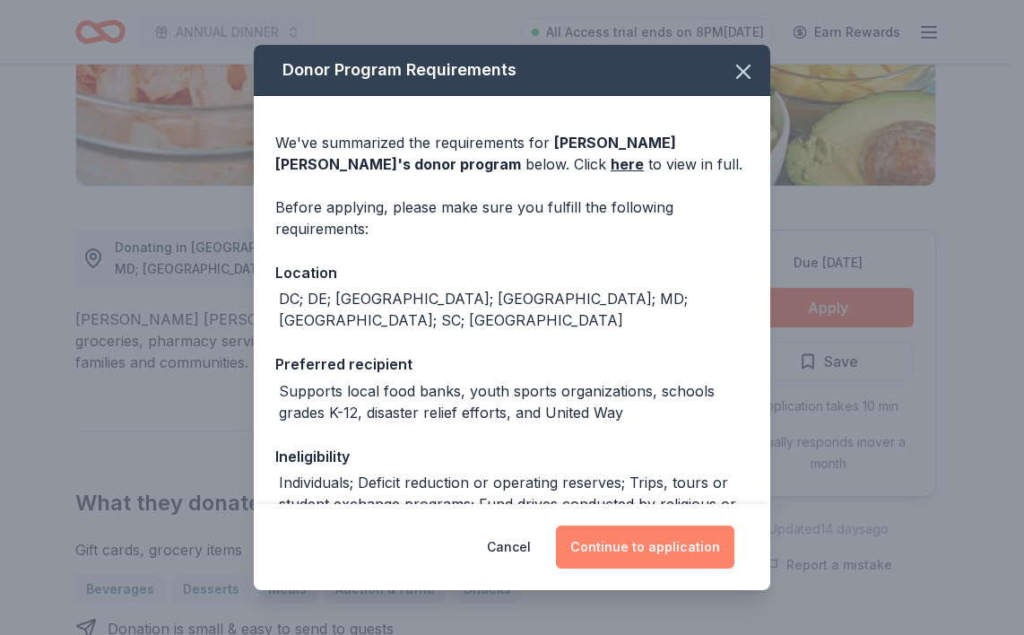
click at [705, 557] on button "Continue to application" at bounding box center [645, 547] width 178 height 43
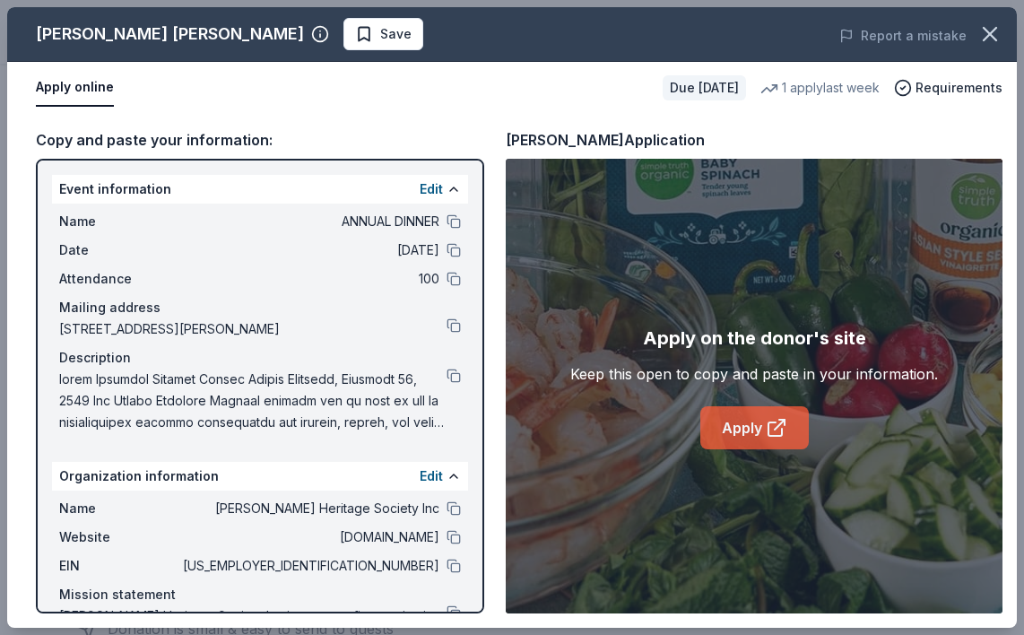
click at [777, 431] on icon at bounding box center [777, 428] width 22 height 22
